Goal: Communication & Community: Answer question/provide support

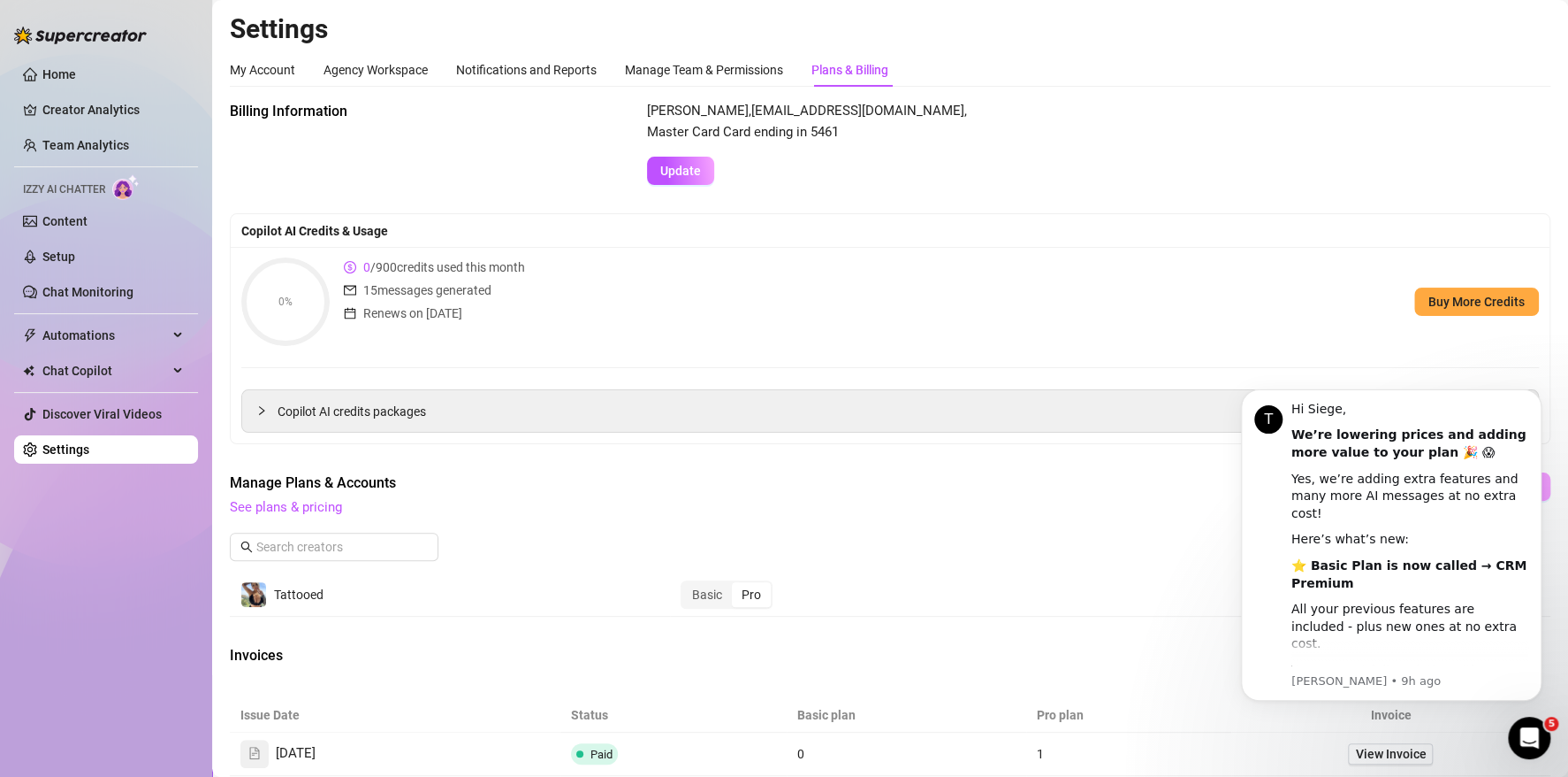
scroll to position [420, 0]
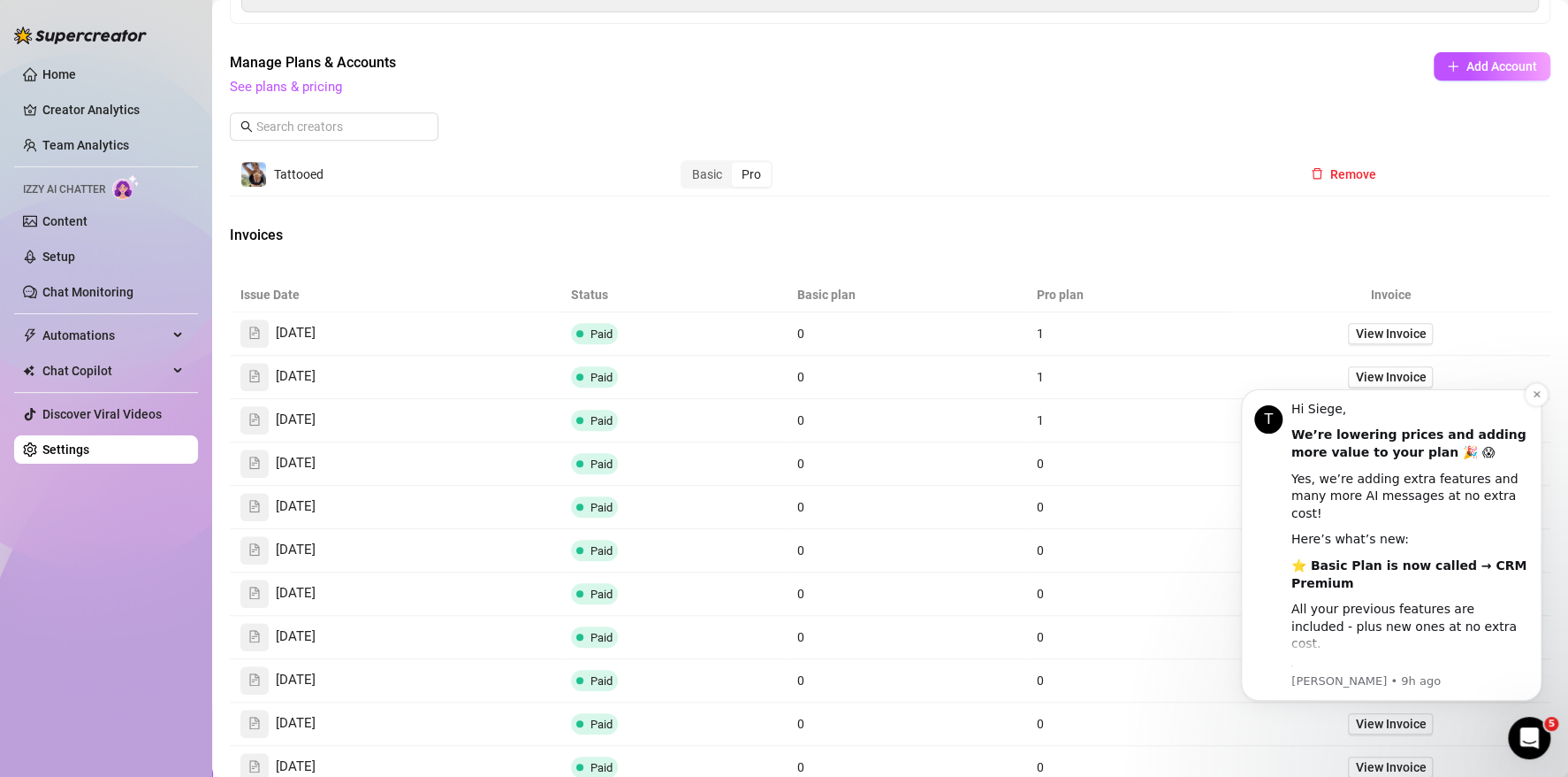
drag, startPoint x: 2651, startPoint y: 701, endPoint x: 1416, endPoint y: 426, distance: 1265.2
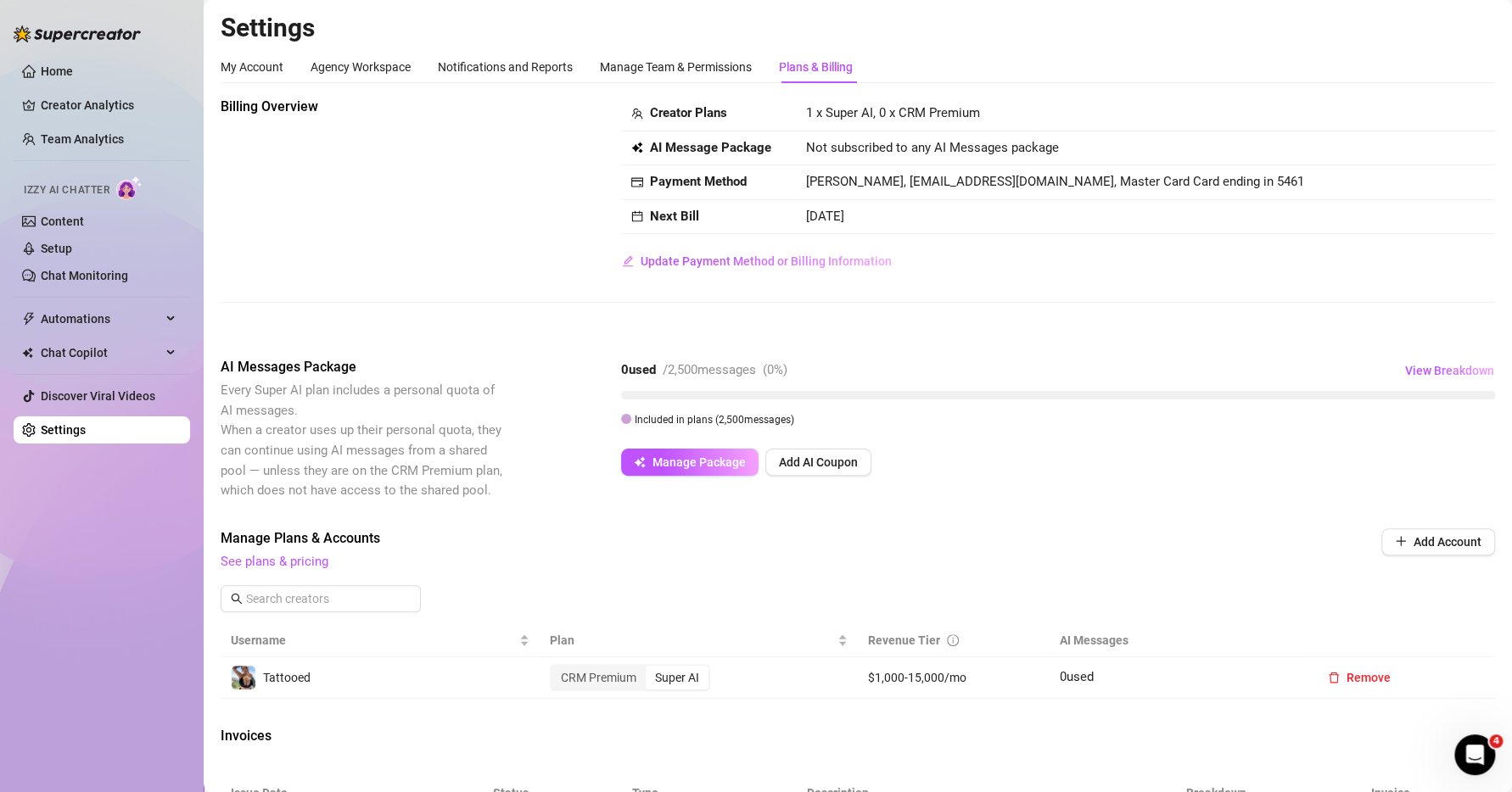
click at [1463, 762] on div "Open Intercom Messenger" at bounding box center [1473, 754] width 56 height 56
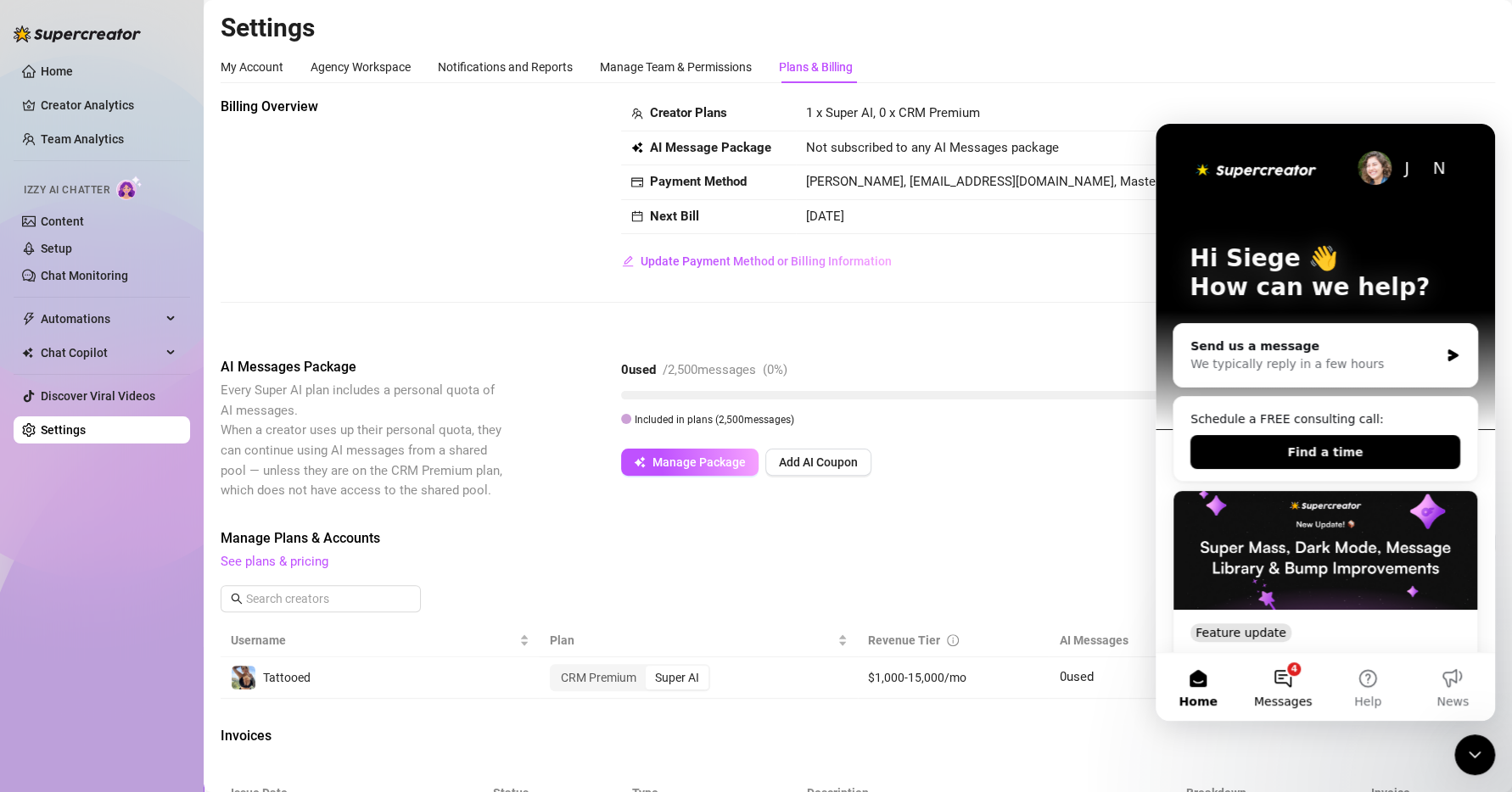
click at [1295, 684] on button "4 Messages" at bounding box center [1283, 687] width 85 height 68
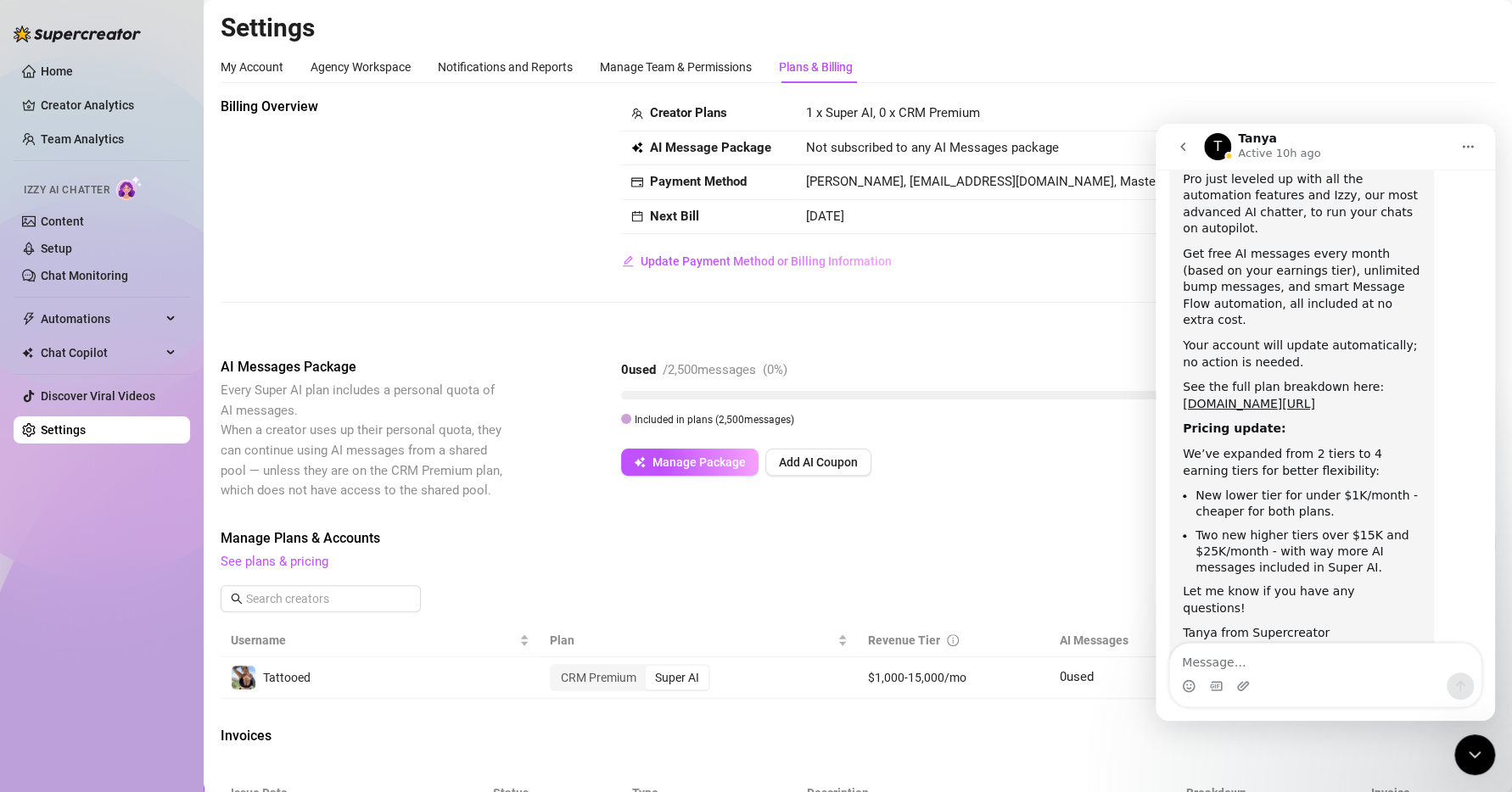
scroll to position [429, 0]
click at [1000, 489] on div "AI Messages Package Every Super AI plan includes a personal quota of AI message…" at bounding box center [857, 429] width 1274 height 144
click at [1174, 145] on button "go back" at bounding box center [1182, 146] width 32 height 32
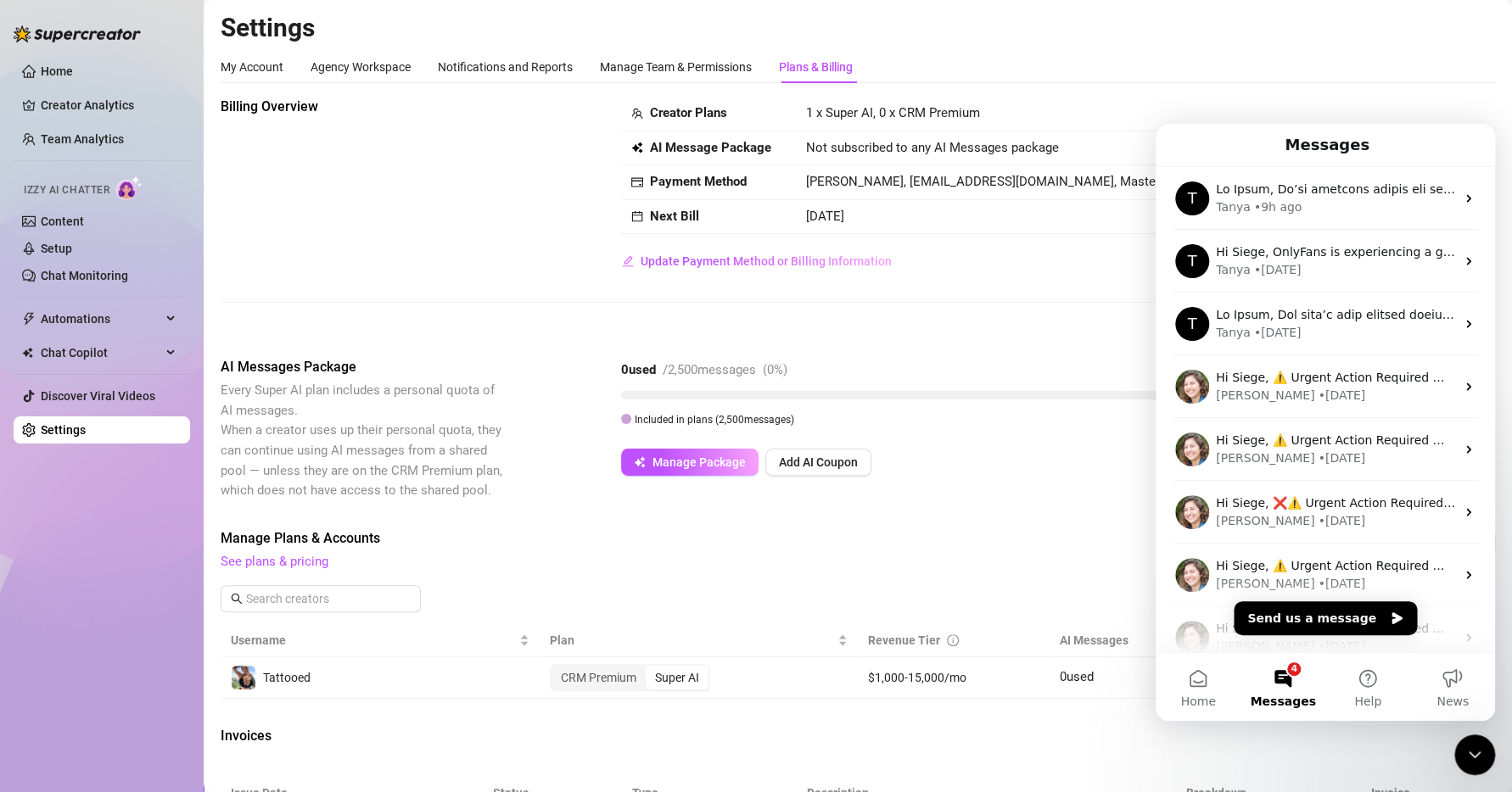
click at [1157, 77] on div "My Account Agency Workspace Notifications and Reports Manage Team & Permissions…" at bounding box center [857, 67] width 1274 height 32
click at [1465, 750] on icon "Close Intercom Messenger" at bounding box center [1474, 755] width 21 height 21
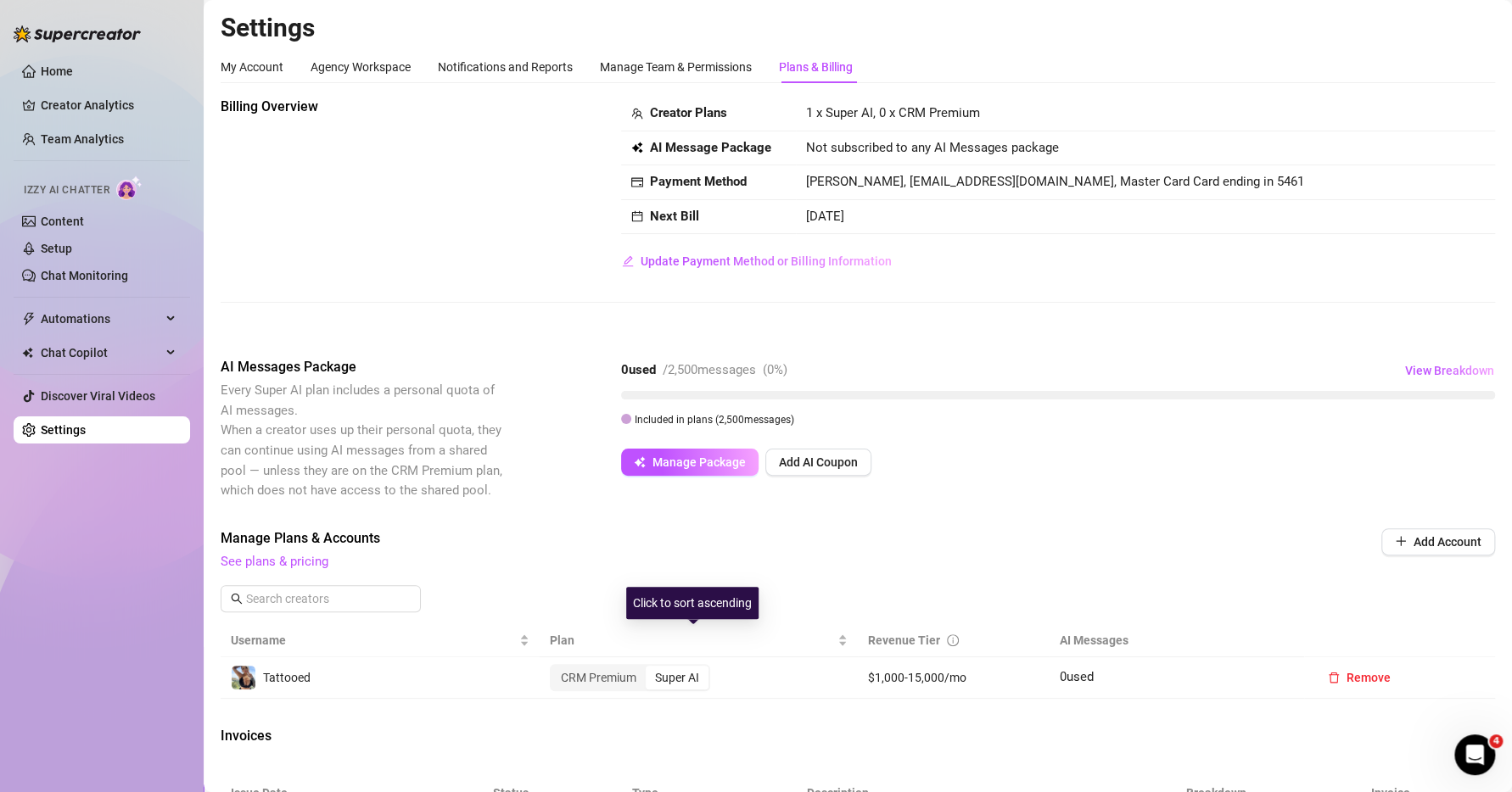
scroll to position [339, 0]
